Goal: Complete application form

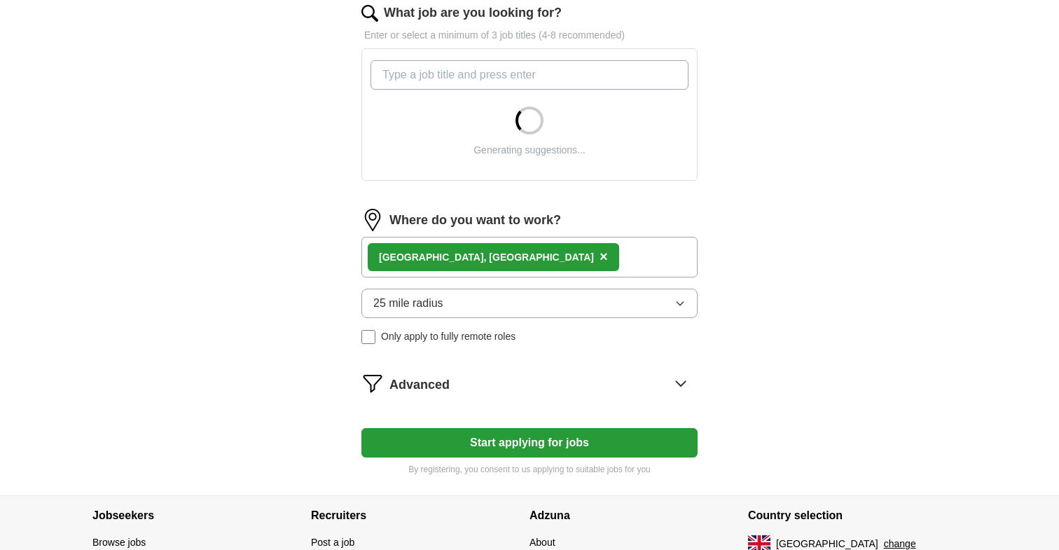
scroll to position [475, 0]
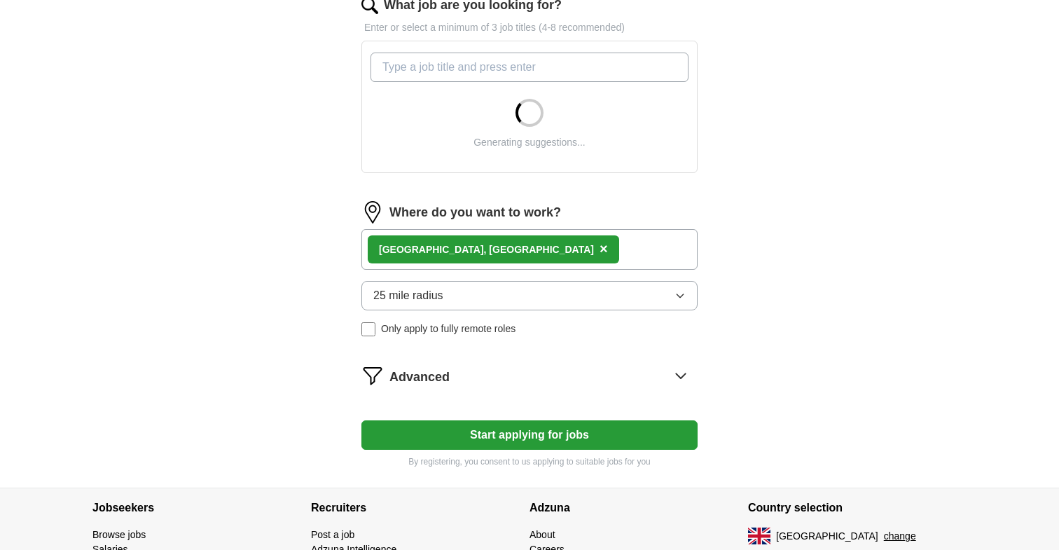
click at [487, 437] on button "Start applying for jobs" at bounding box center [529, 434] width 336 height 29
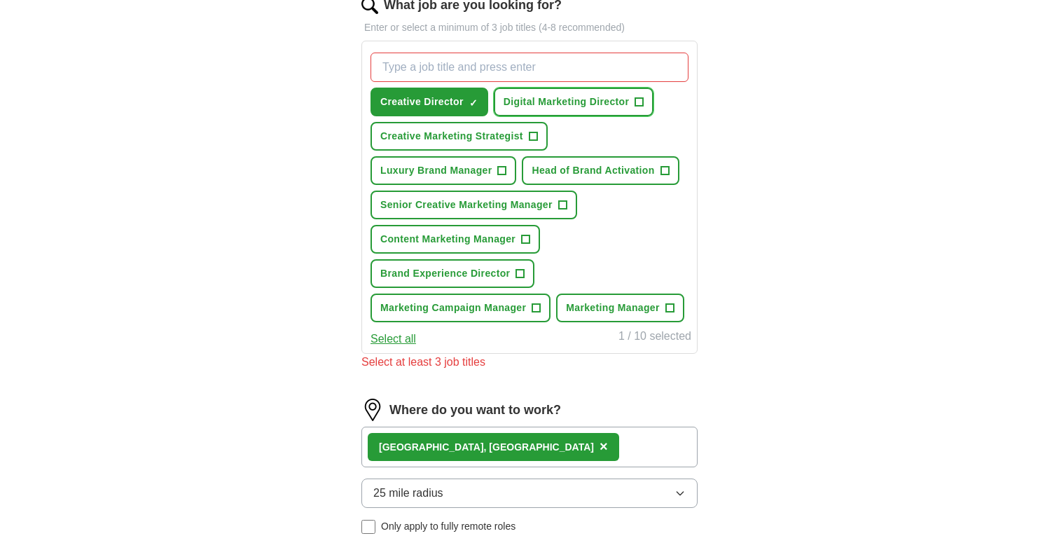
click at [551, 102] on span "Digital Marketing Director" at bounding box center [565, 102] width 125 height 15
click at [451, 209] on span "Senior Creative Marketing Manager" at bounding box center [466, 204] width 172 height 15
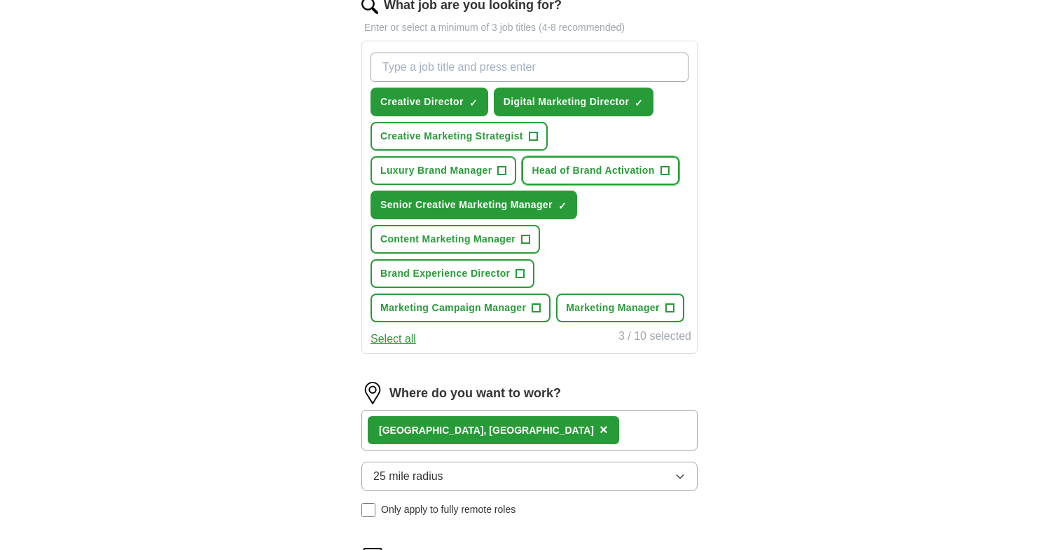
click at [555, 172] on span "Head of Brand Activation" at bounding box center [592, 170] width 123 height 15
click at [440, 278] on span "Brand Experience Director" at bounding box center [445, 273] width 130 height 15
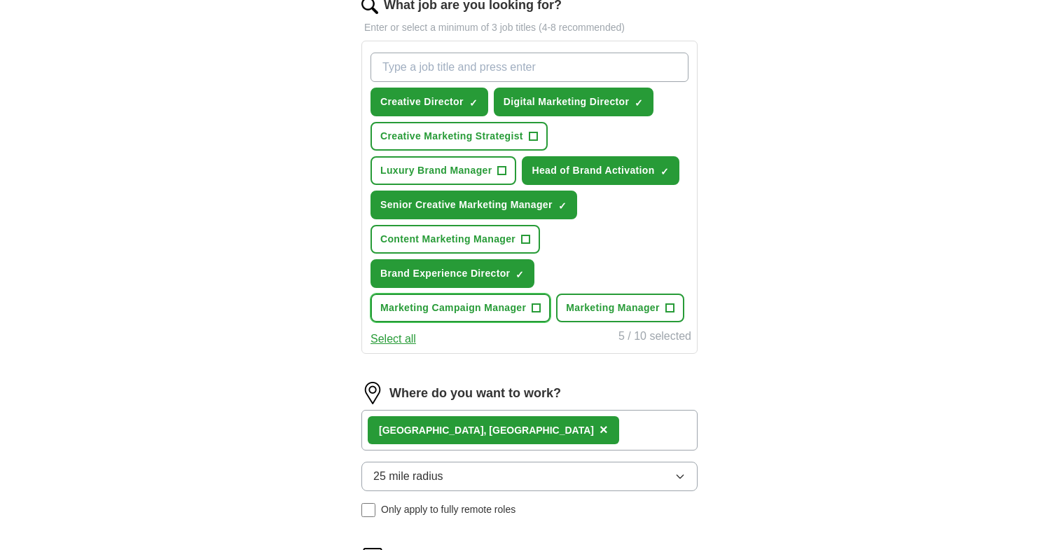
click at [438, 307] on span "Marketing Campaign Manager" at bounding box center [453, 307] width 146 height 15
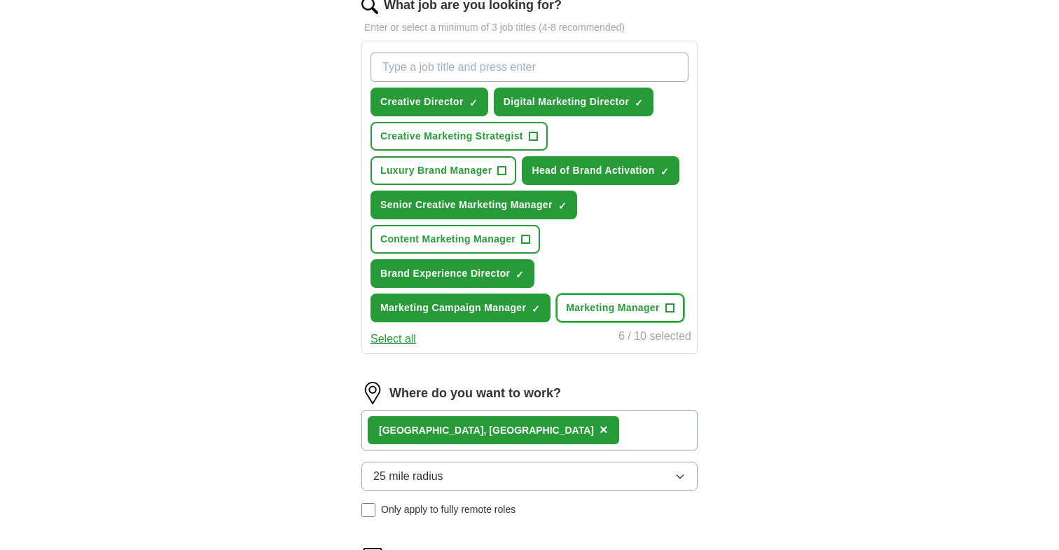
click at [566, 315] on span "Marketing Manager" at bounding box center [613, 307] width 94 height 15
click at [450, 242] on span "Content Marketing Manager" at bounding box center [447, 239] width 135 height 15
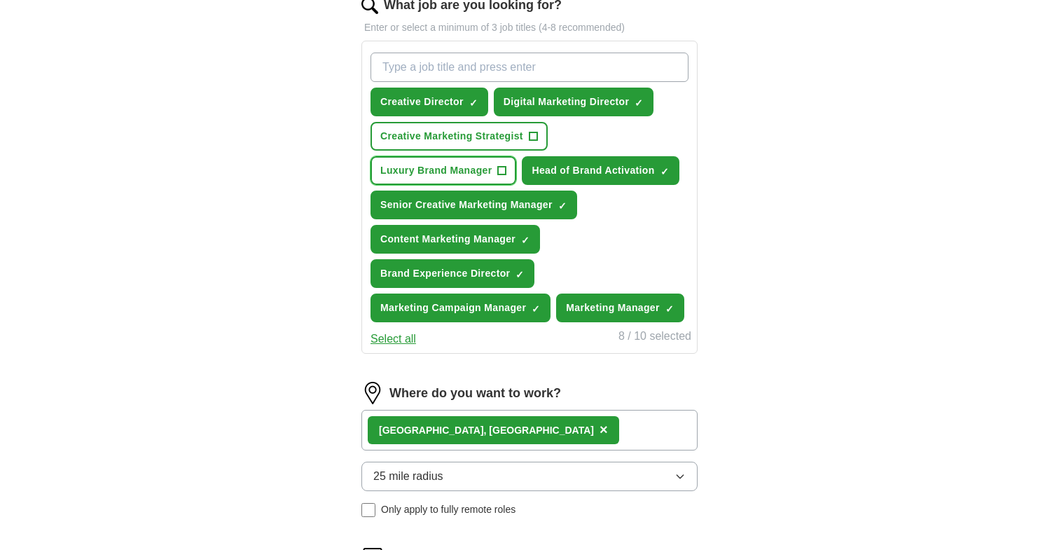
click at [450, 166] on span "Luxury Brand Manager" at bounding box center [435, 170] width 111 height 15
click at [457, 139] on span "Creative Marketing Strategist" at bounding box center [451, 136] width 143 height 15
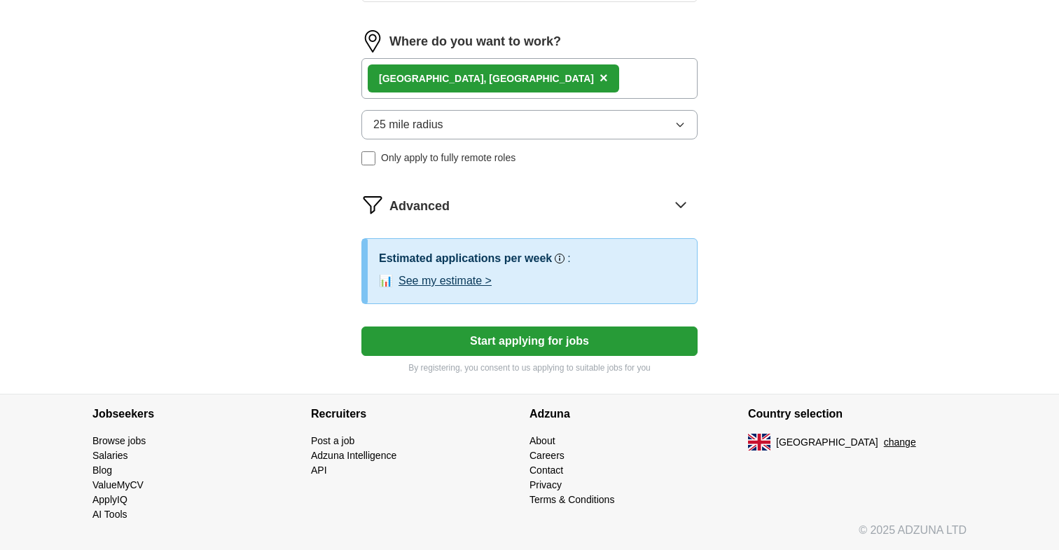
click at [562, 340] on button "Start applying for jobs" at bounding box center [529, 340] width 336 height 29
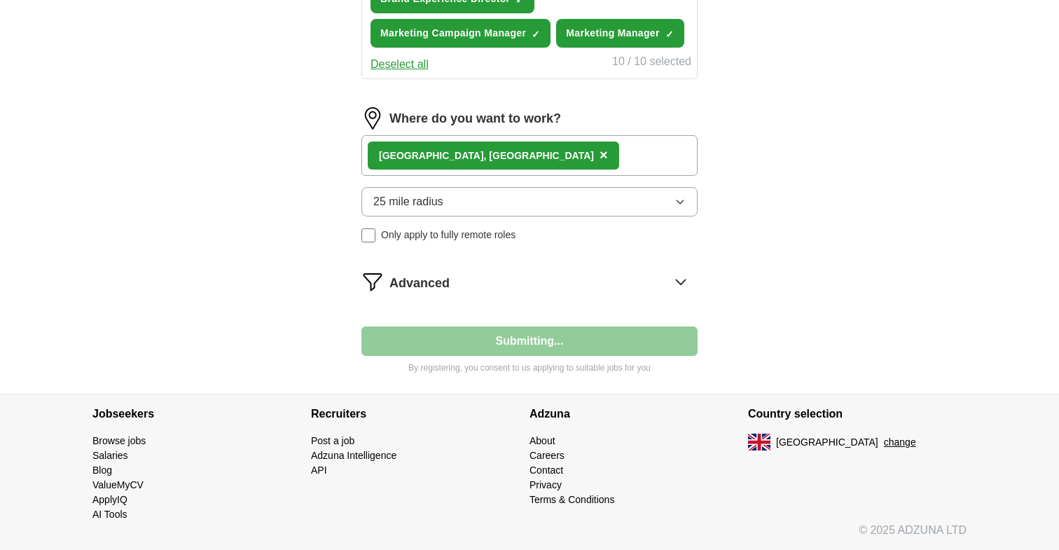
scroll to position [784, 0]
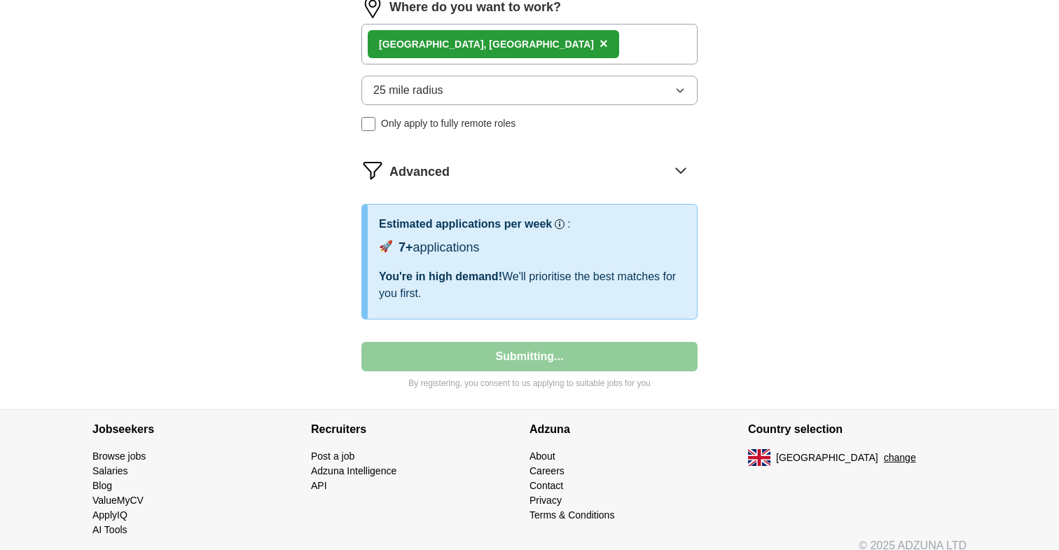
select select "**"
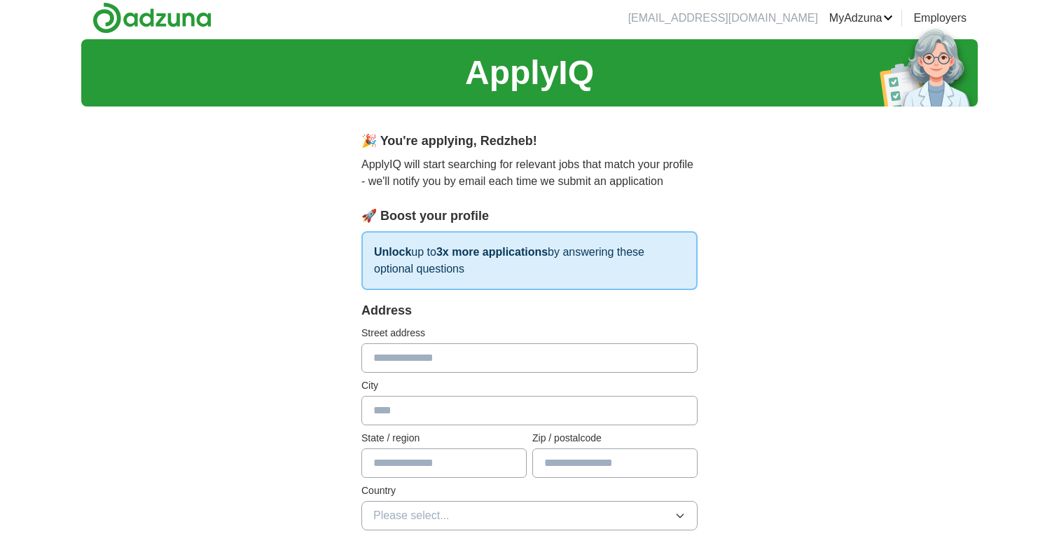
scroll to position [0, 0]
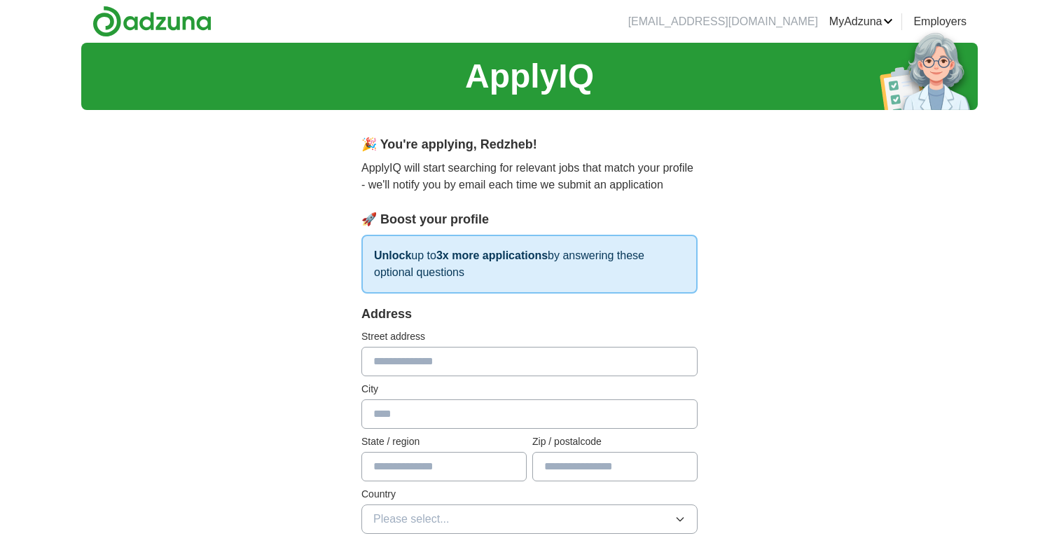
click at [489, 362] on input "text" at bounding box center [529, 361] width 336 height 29
type input "**********"
type input "*******"
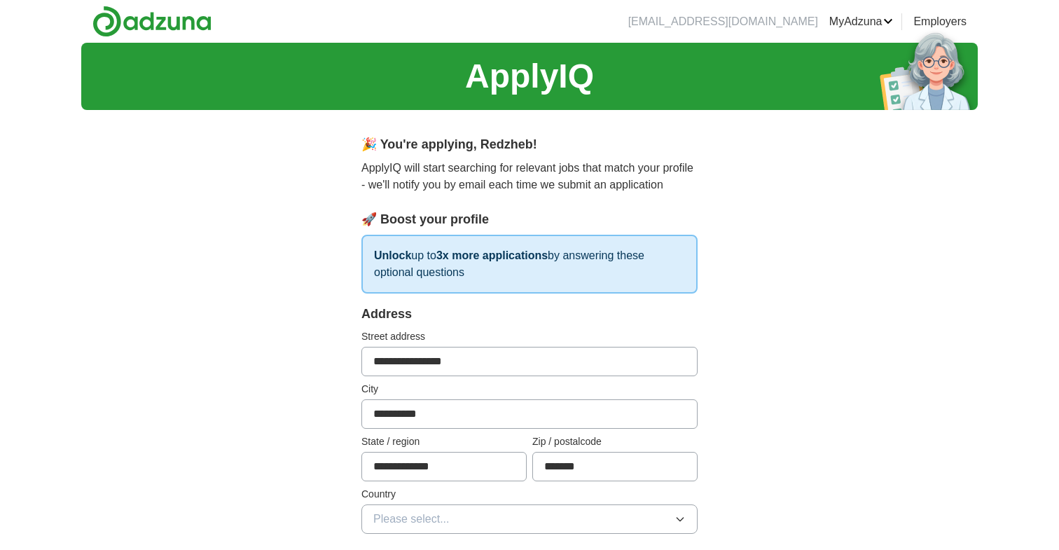
drag, startPoint x: 385, startPoint y: 359, endPoint x: 313, endPoint y: 359, distance: 72.1
click at [429, 360] on input "**********" at bounding box center [529, 361] width 336 height 29
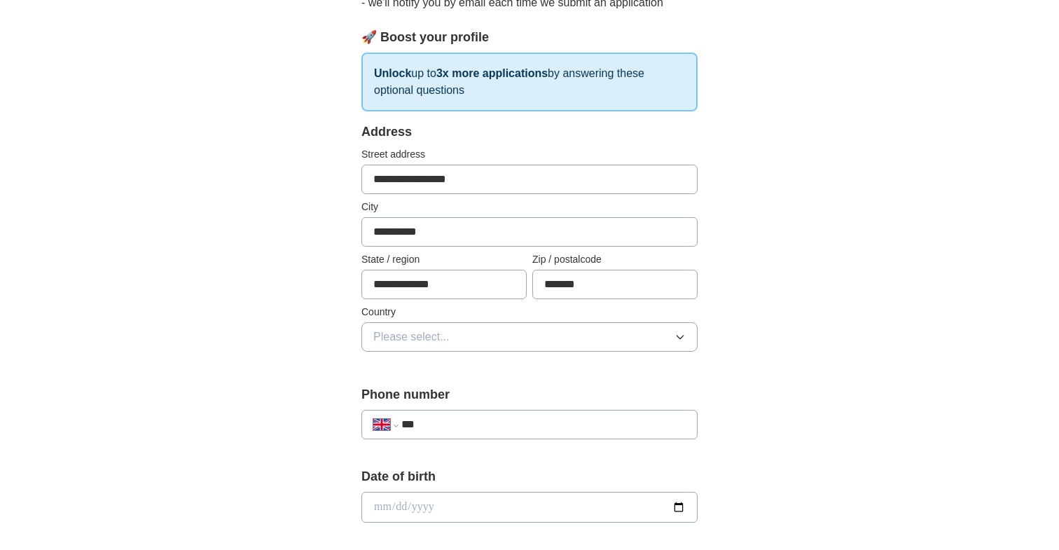
scroll to position [189, 0]
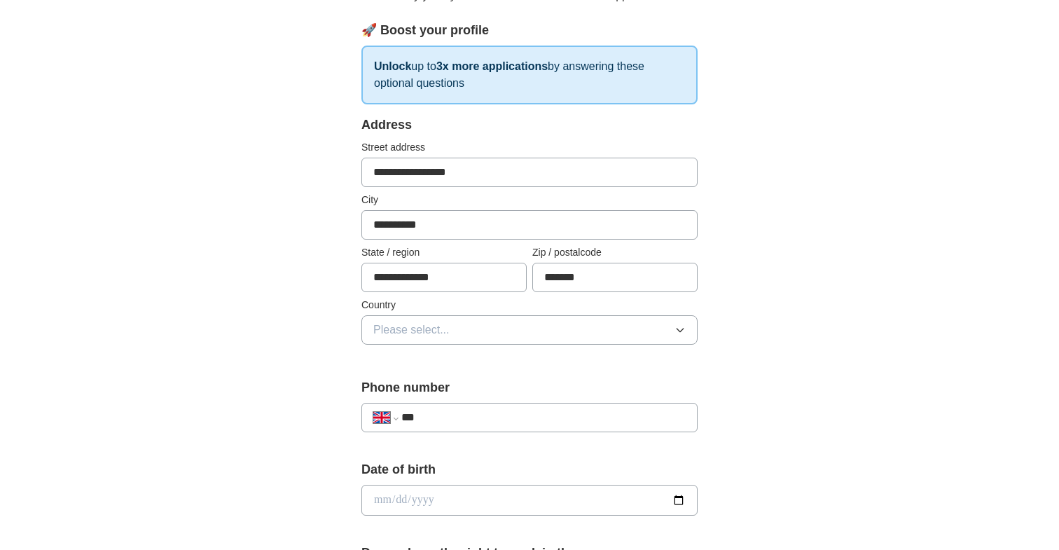
type input "**********"
click at [466, 329] on button "Please select..." at bounding box center [529, 329] width 336 height 29
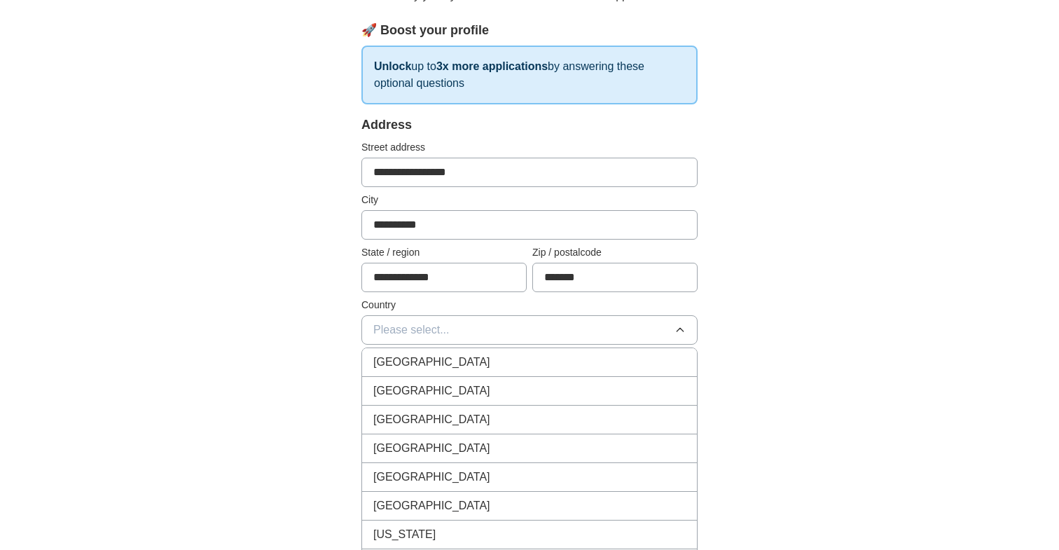
click at [454, 356] on span "[GEOGRAPHIC_DATA]" at bounding box center [431, 362] width 117 height 17
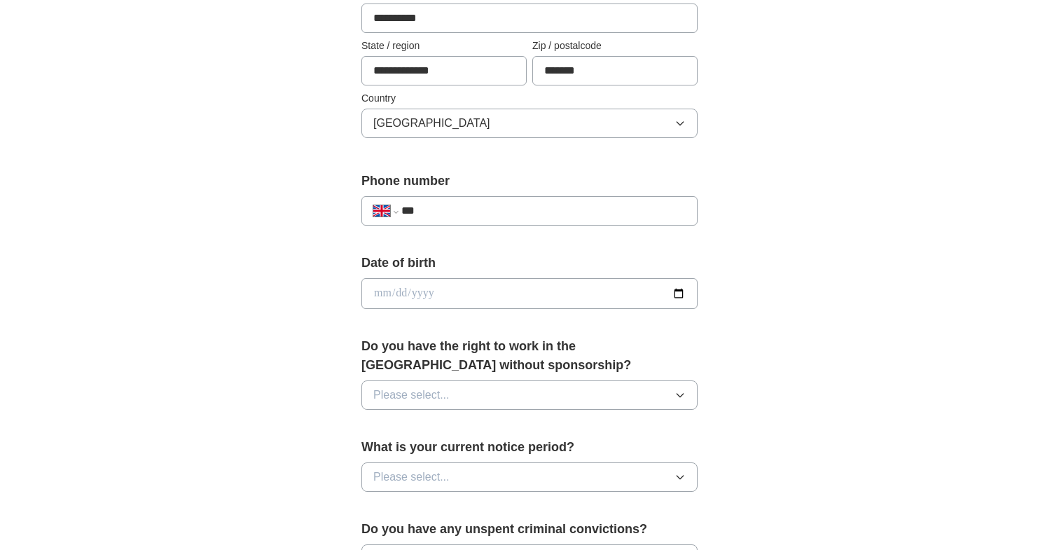
scroll to position [396, 0]
click at [487, 206] on input "***" at bounding box center [543, 210] width 284 height 17
type input "**********"
click at [412, 289] on input "date" at bounding box center [529, 292] width 336 height 31
type input "**********"
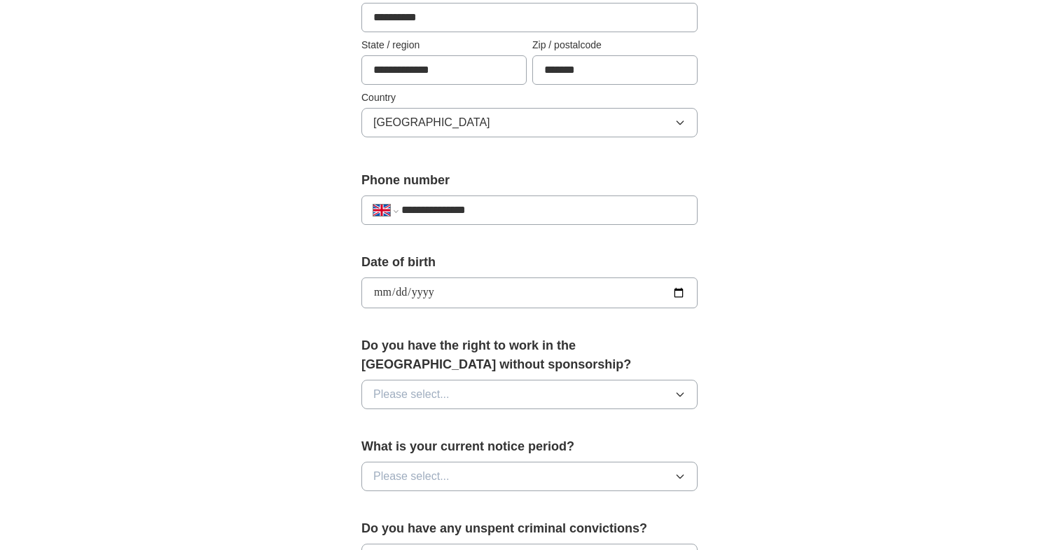
click at [438, 391] on span "Please select..." at bounding box center [411, 394] width 76 height 17
click at [430, 425] on div "Yes" at bounding box center [529, 426] width 312 height 17
click at [438, 477] on span "Please select..." at bounding box center [411, 476] width 76 height 17
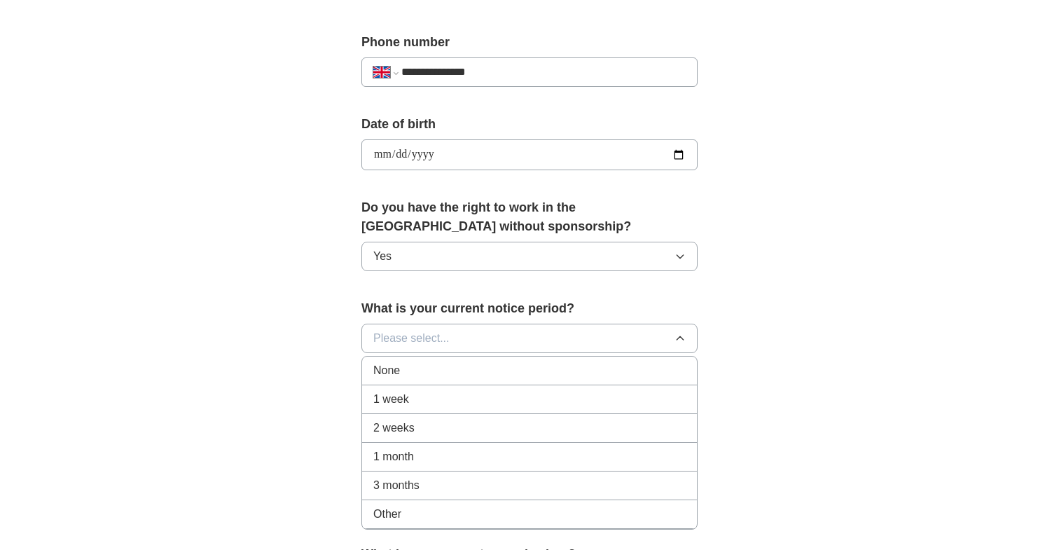
scroll to position [564, 0]
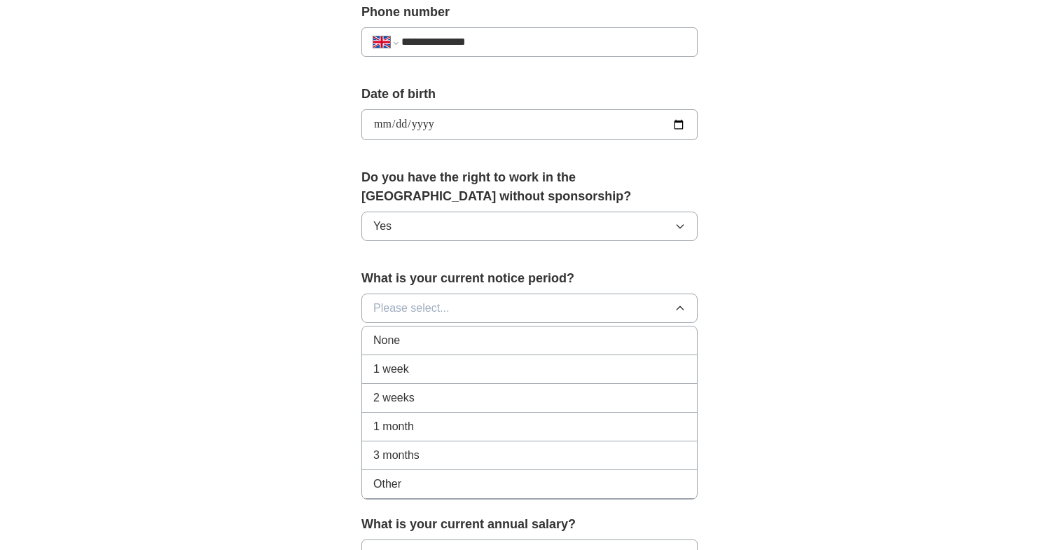
click at [442, 422] on div "1 month" at bounding box center [529, 426] width 312 height 17
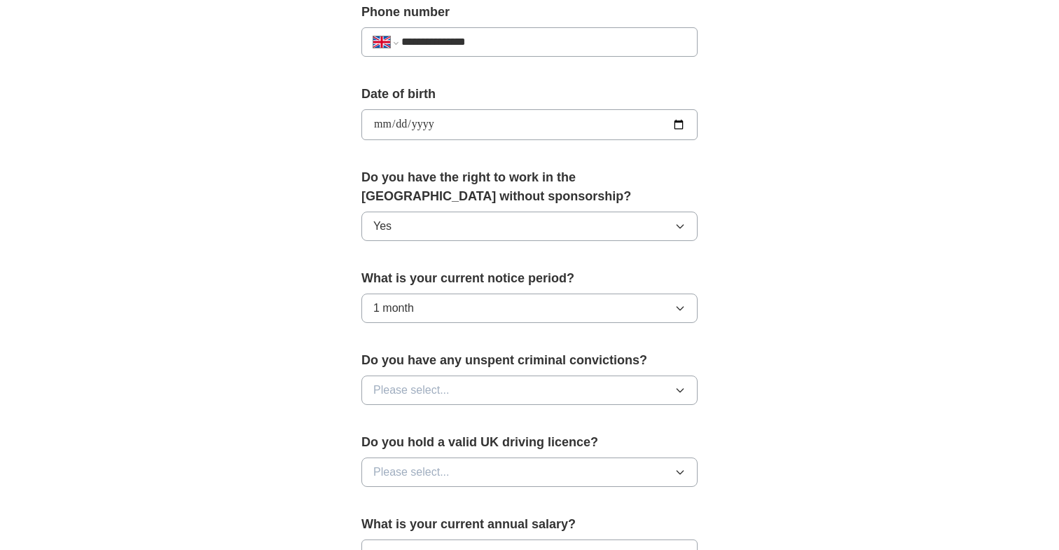
click at [436, 379] on button "Please select..." at bounding box center [529, 389] width 336 height 29
click at [420, 444] on div "No" at bounding box center [529, 451] width 312 height 17
click at [422, 475] on span "Please select..." at bounding box center [411, 472] width 76 height 17
click at [411, 522] on li "No" at bounding box center [529, 533] width 335 height 29
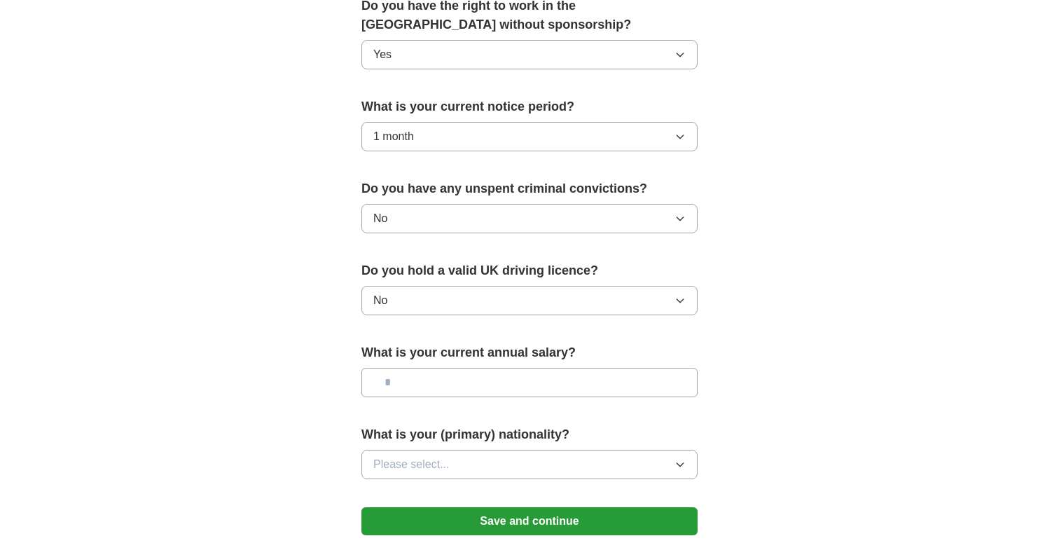
scroll to position [756, 0]
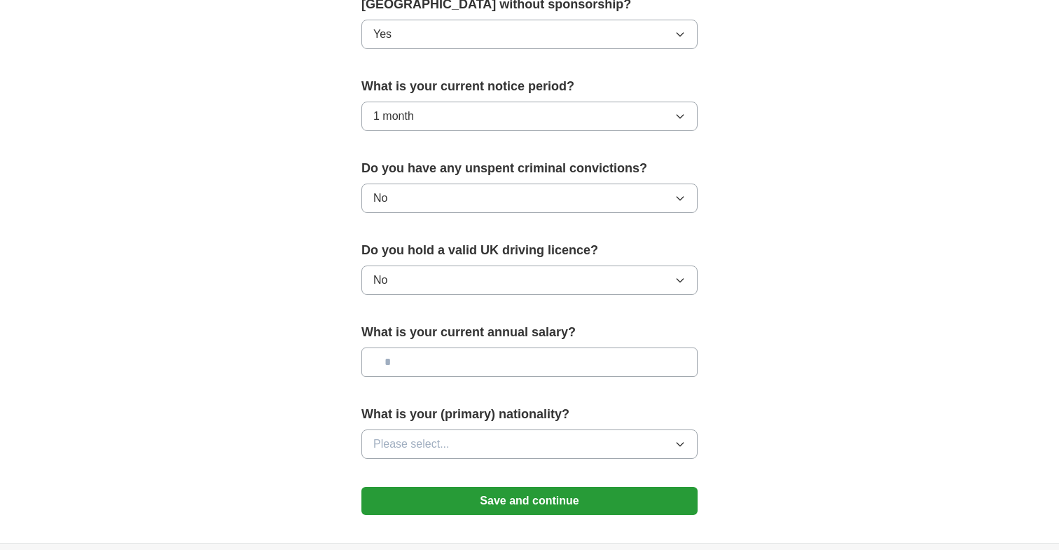
click at [459, 360] on input "text" at bounding box center [529, 361] width 336 height 29
drag, startPoint x: 451, startPoint y: 358, endPoint x: 312, endPoint y: 359, distance: 139.4
type input "*******"
click at [429, 442] on span "Please select..." at bounding box center [411, 444] width 76 height 17
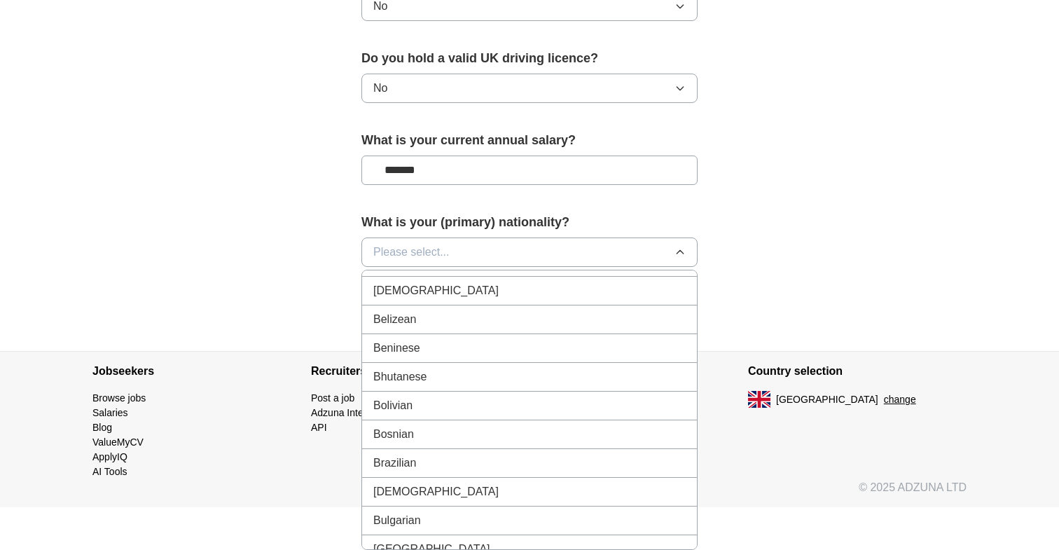
scroll to position [604, 0]
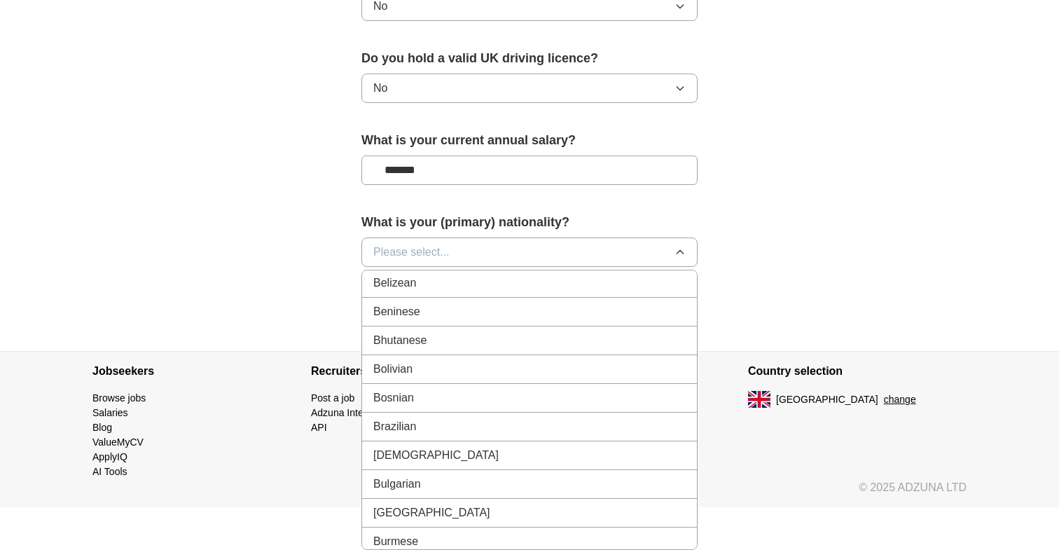
click at [404, 484] on span "Bulgarian" at bounding box center [397, 483] width 48 height 17
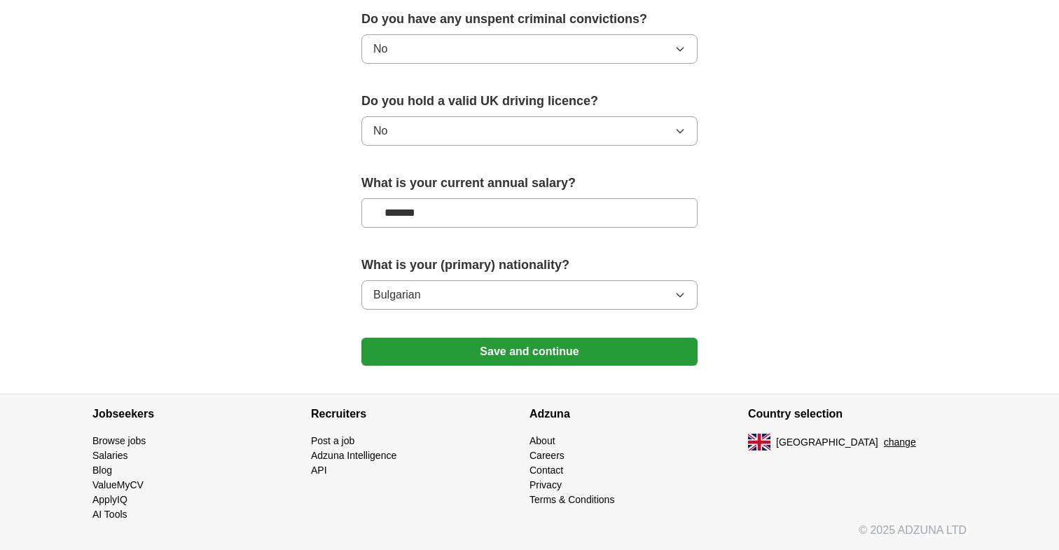
click at [522, 346] on button "Save and continue" at bounding box center [529, 352] width 336 height 28
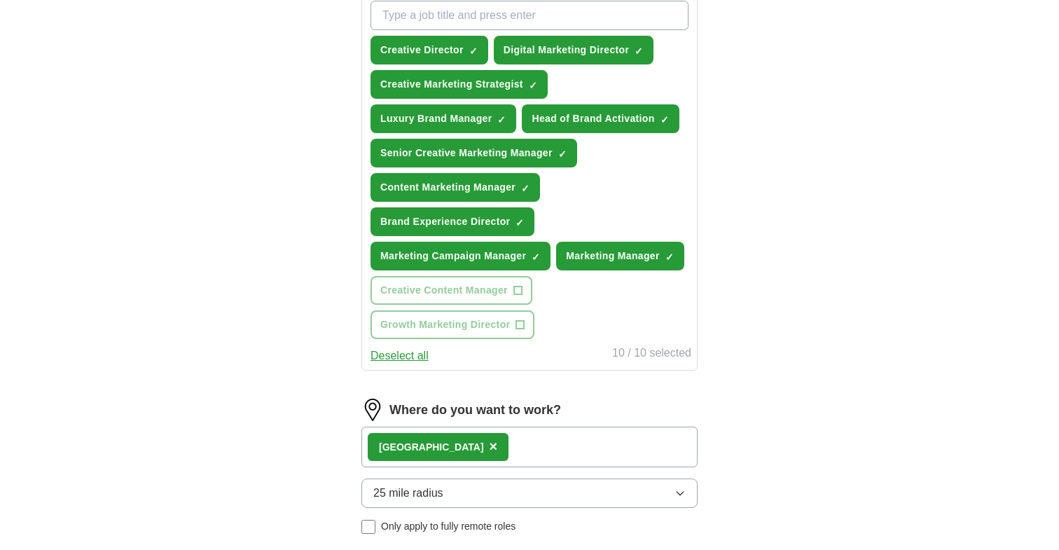
scroll to position [846, 0]
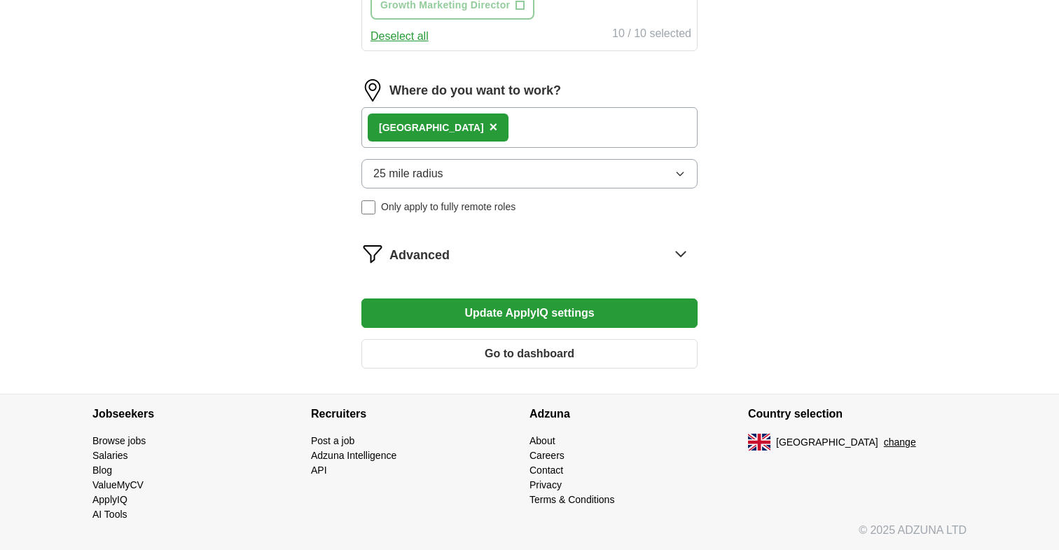
click at [665, 259] on div "Advanced" at bounding box center [543, 253] width 308 height 22
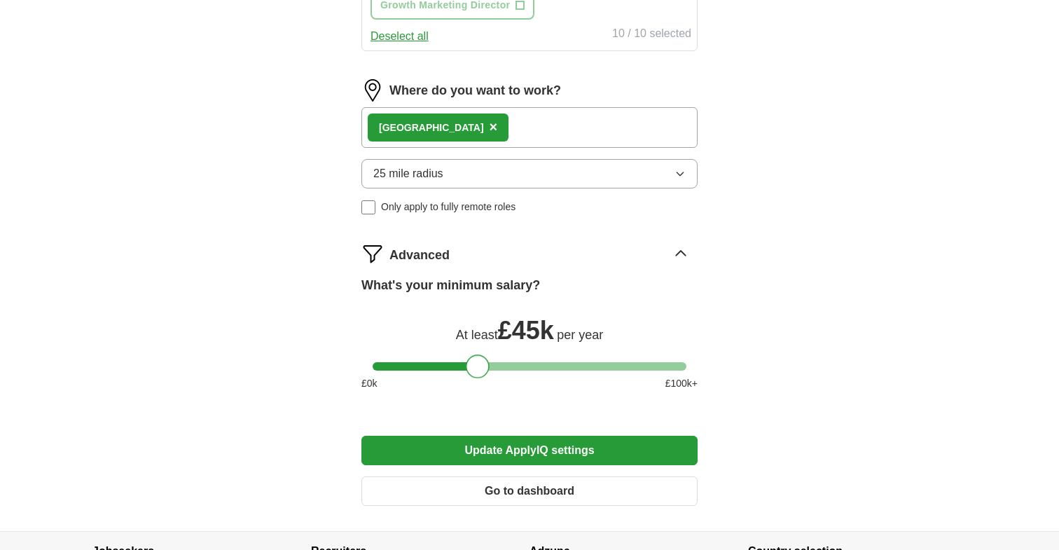
drag, startPoint x: 586, startPoint y: 360, endPoint x: 476, endPoint y: 359, distance: 109.9
click at [476, 359] on div at bounding box center [478, 366] width 24 height 24
click at [527, 451] on button "Update ApplyIQ settings" at bounding box center [529, 450] width 336 height 29
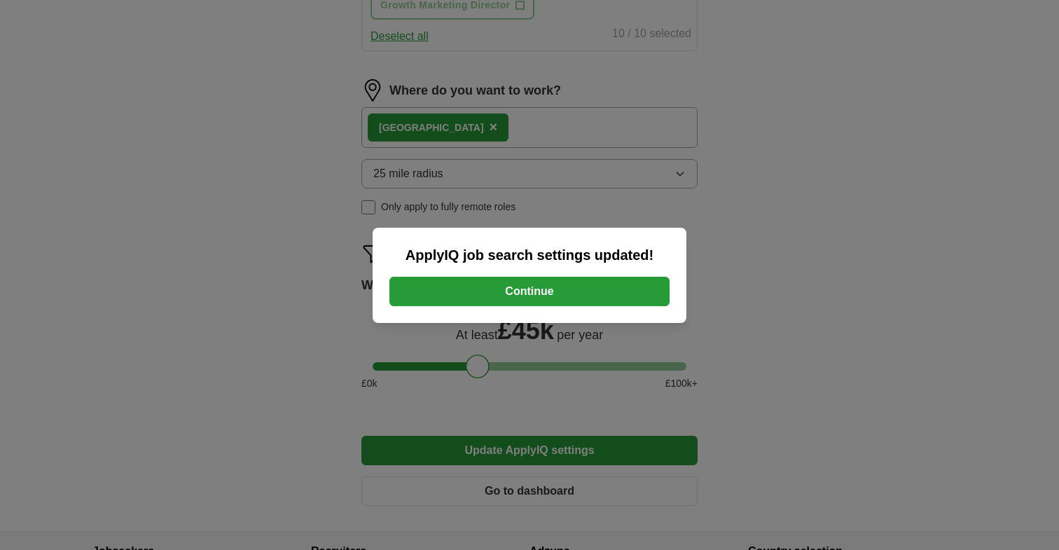
click at [568, 286] on button "Continue" at bounding box center [529, 291] width 280 height 29
